Goal: Ask a question

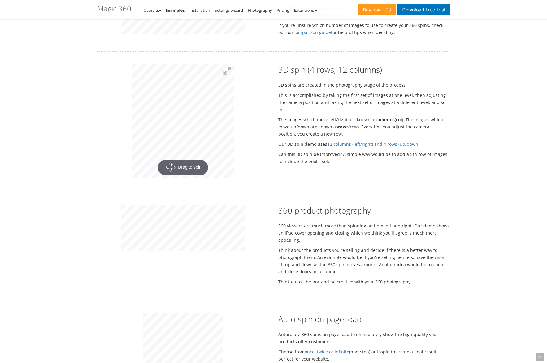
scroll to position [720, 0]
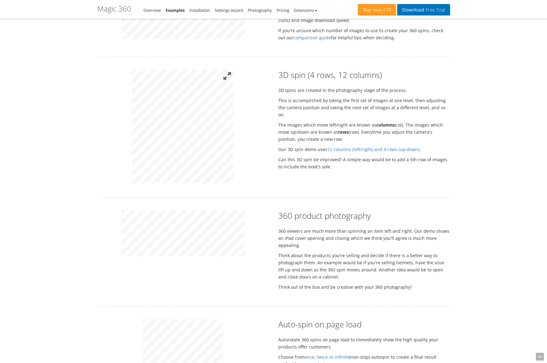
click at [229, 41] on div "Rotate your products as a 360 spin 10 beautiful examples to spin your products …" at bounding box center [273, 63] width 353 height 1483
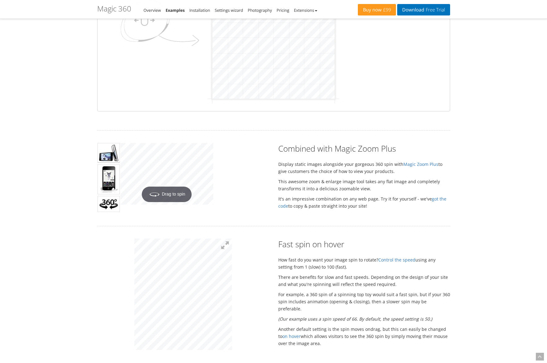
scroll to position [0, 0]
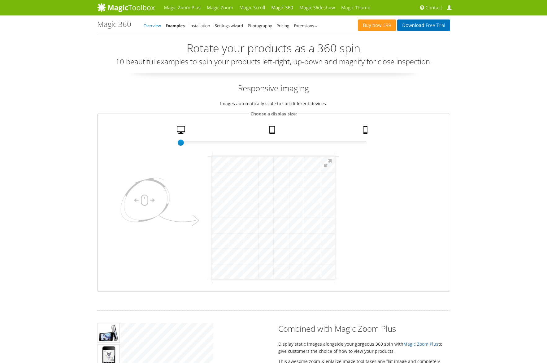
click at [157, 27] on link "Overview" at bounding box center [152, 26] width 17 height 6
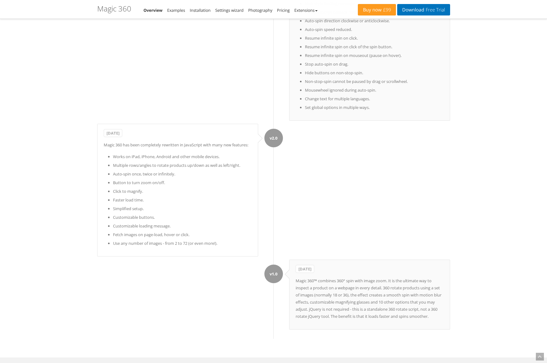
scroll to position [3037, 0]
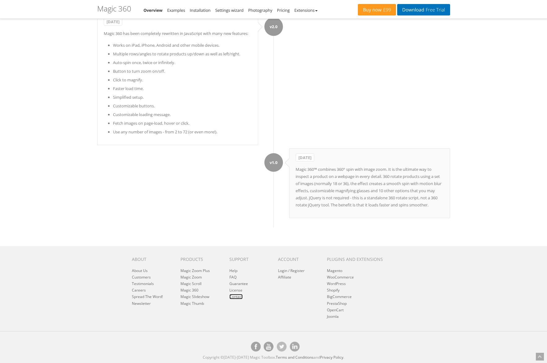
click at [236, 299] on link "Contact" at bounding box center [236, 296] width 13 height 5
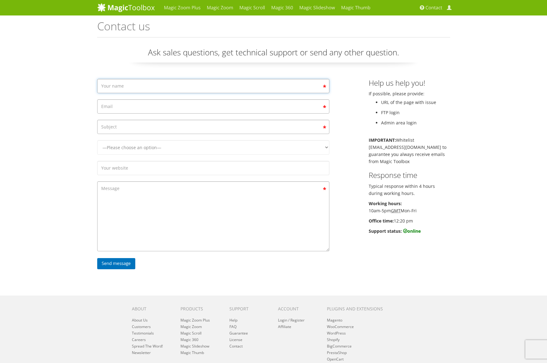
click at [147, 87] on input "Contact form" at bounding box center [213, 86] width 232 height 14
click at [48, 78] on div "Magic Zoom Plus Magic Zoom Magic Scroll Magic 360 Magic Slideshow Magic Thumb C…" at bounding box center [273, 206] width 547 height 413
click at [118, 86] on input "Contact form" at bounding box center [213, 86] width 232 height 14
type input "Fi"
type input "[EMAIL_ADDRESS][DOMAIN_NAME]"
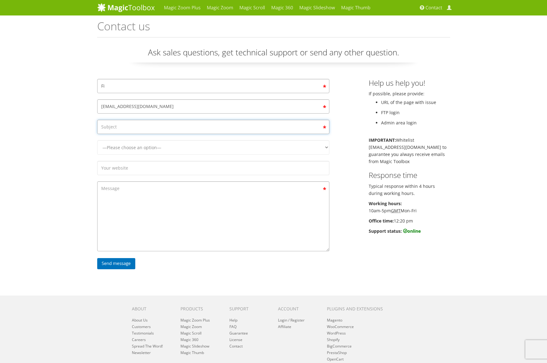
click at [117, 127] on input "Contact form" at bounding box center [213, 127] width 232 height 14
click at [125, 140] on select "—Please choose an option— Magic Zoom Magic Zoom Plus Magic Thumb Magic Slidesho…" at bounding box center [213, 147] width 232 height 15
select select "Magic 360"
click at [97, 147] on select "—Please choose an option— Magic Zoom Magic Zoom Plus Magic Thumb Magic Slidesho…" at bounding box center [213, 147] width 232 height 15
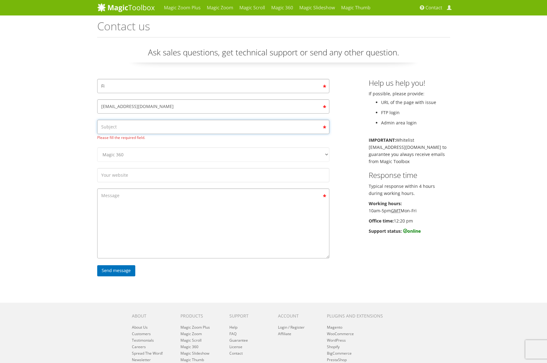
click at [114, 123] on input "Contact form" at bounding box center [213, 127] width 232 height 14
type input "Additional Info"
click at [147, 151] on select "—Please choose an option— Magic Zoom Magic Zoom Plus Magic Thumb Magic Slidesho…" at bounding box center [213, 154] width 232 height 15
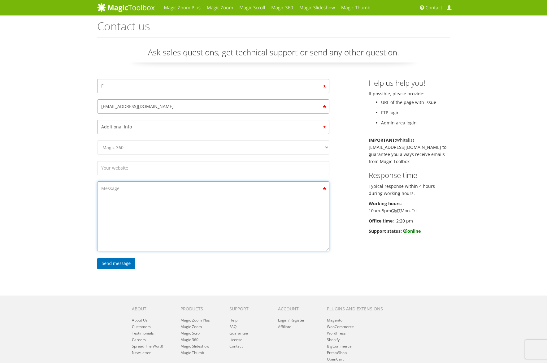
click at [118, 204] on textarea "Contact form" at bounding box center [213, 217] width 232 height 70
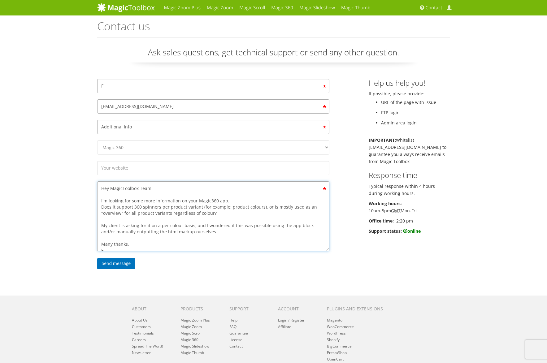
type textarea "Hey MagicToolbox Team, I'm looking for some more information on your Magic360 a…"
click at [244, 236] on textarea "Hey MagicToolbox Team, I'm looking for some more information on your Magic360 a…" at bounding box center [213, 217] width 232 height 70
click at [115, 263] on input "Send message" at bounding box center [116, 263] width 38 height 11
